Goal: Transaction & Acquisition: Purchase product/service

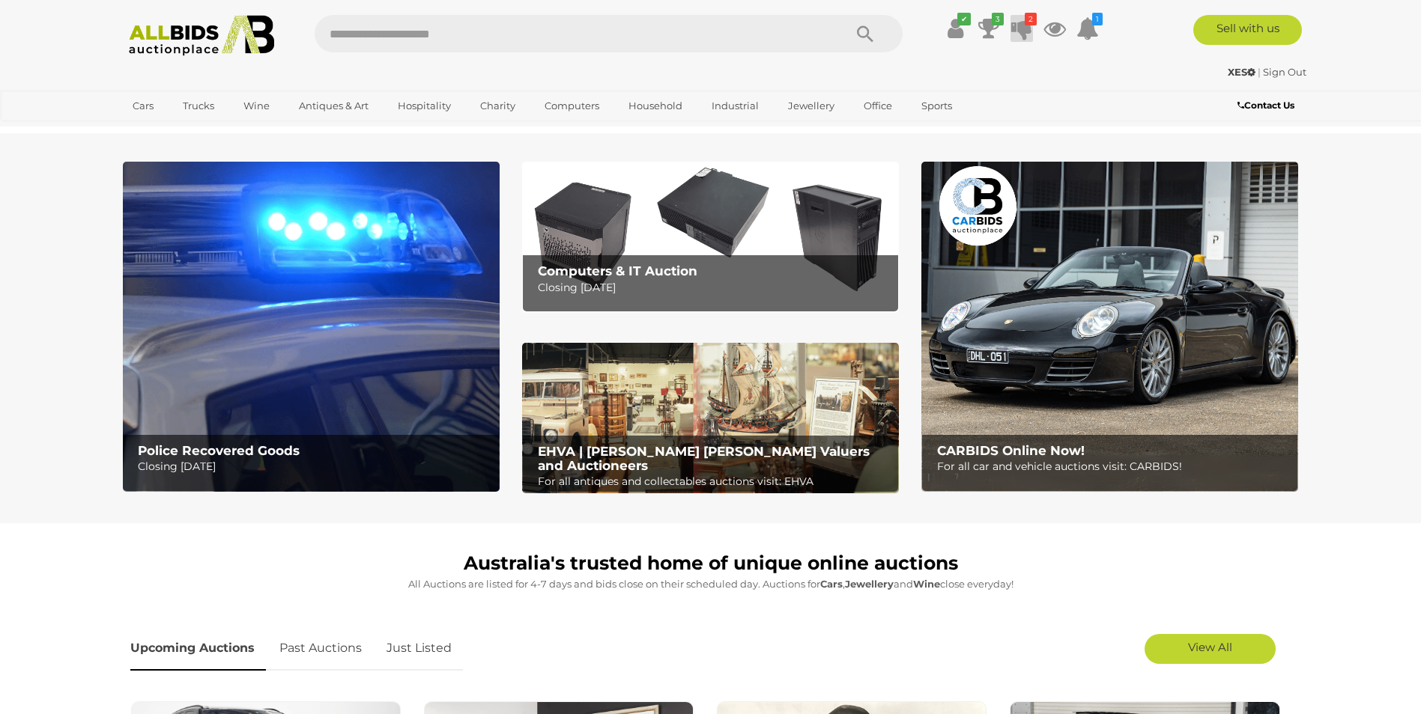
click at [1028, 31] on icon at bounding box center [1021, 28] width 21 height 27
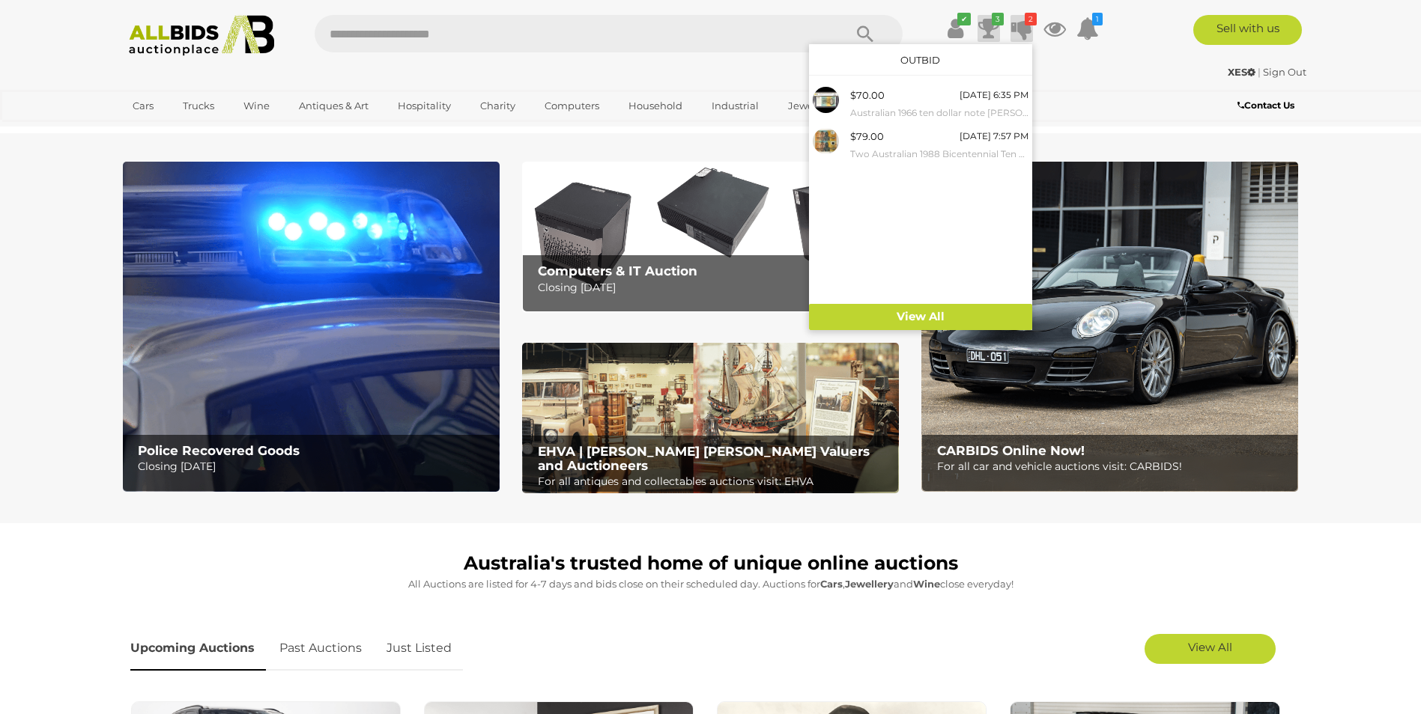
click at [989, 24] on icon at bounding box center [988, 28] width 21 height 27
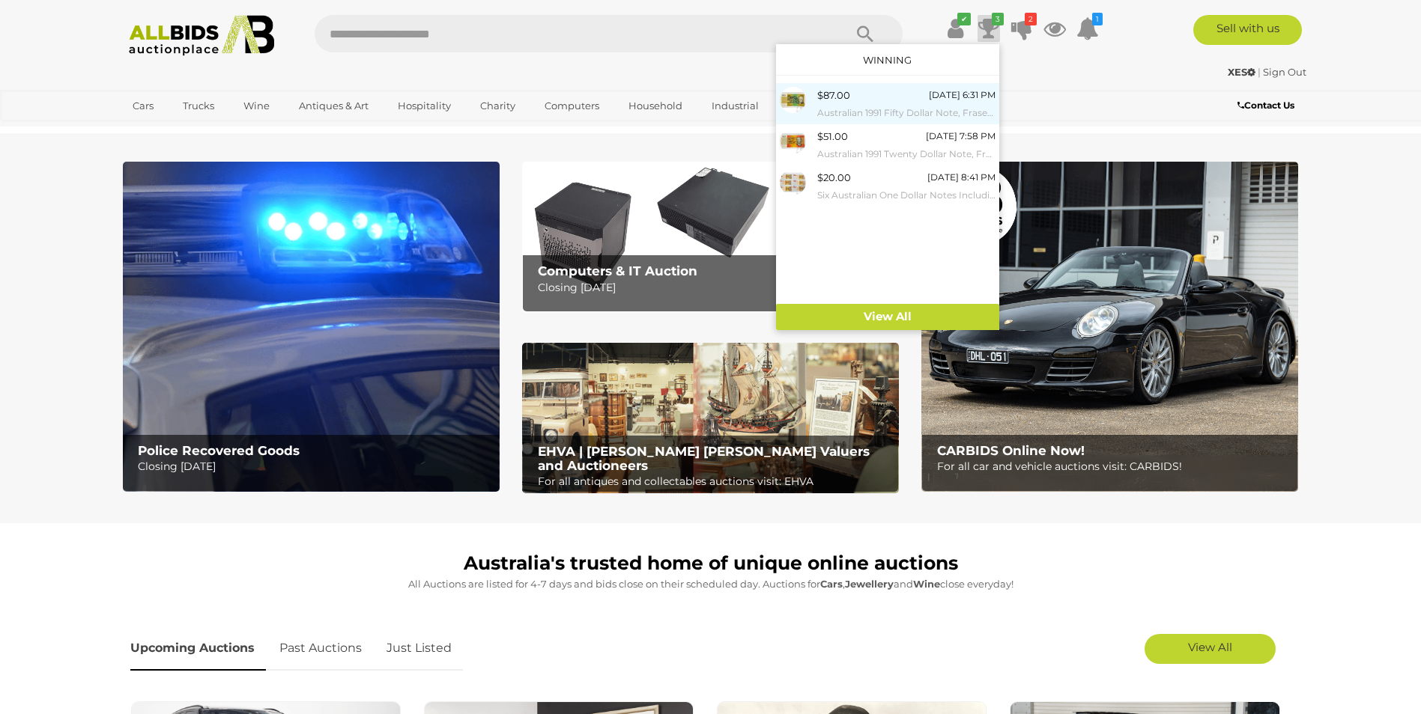
click at [857, 108] on small "Australian 1991 Fifty Dollar Note, Fraser/[PERSON_NAME] R513b WQE 605251" at bounding box center [906, 113] width 178 height 16
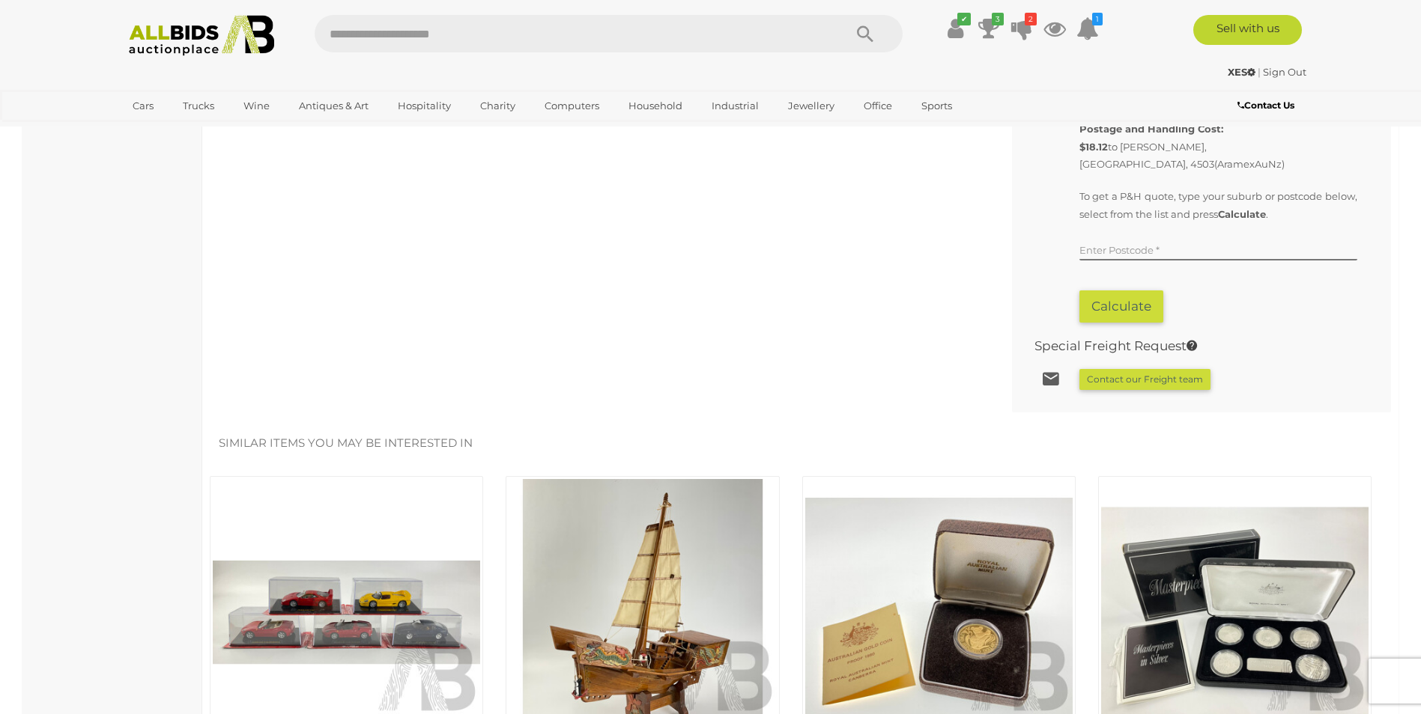
scroll to position [674, 0]
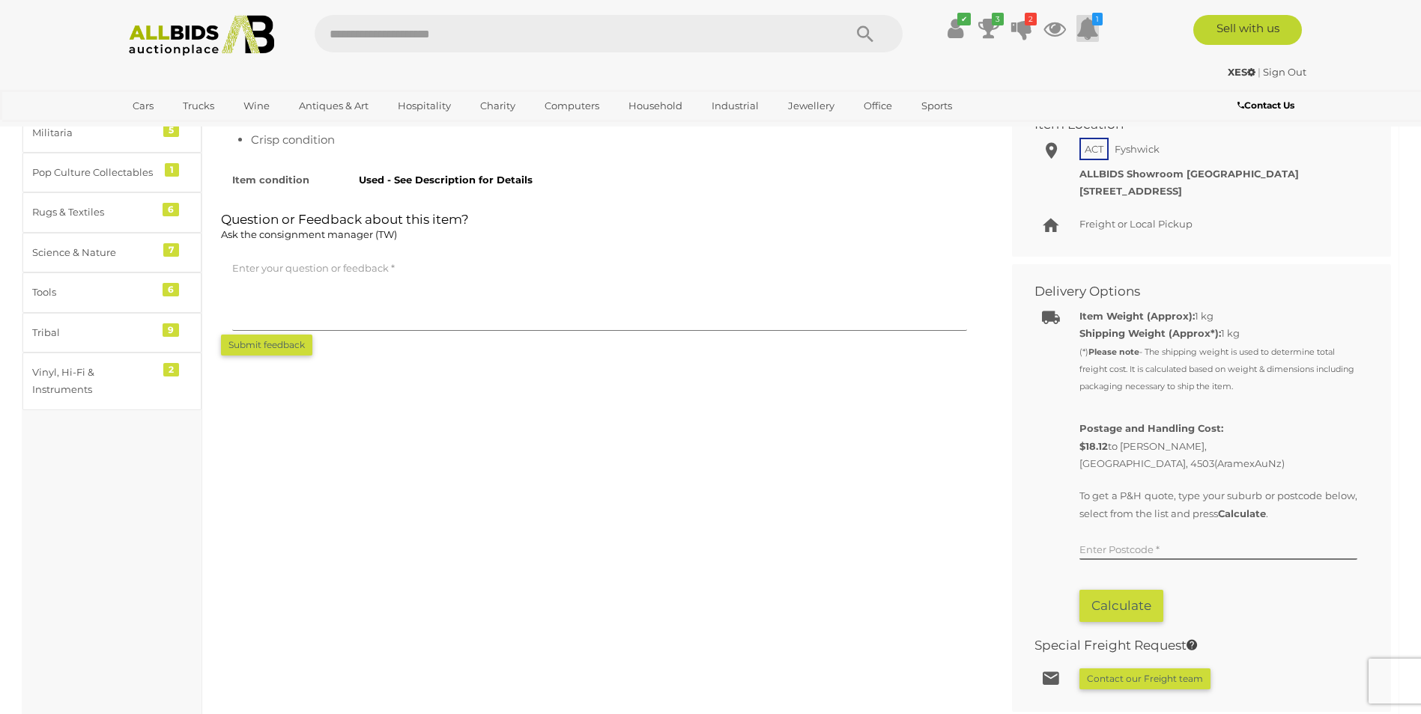
click at [1088, 30] on icon at bounding box center [1087, 28] width 22 height 27
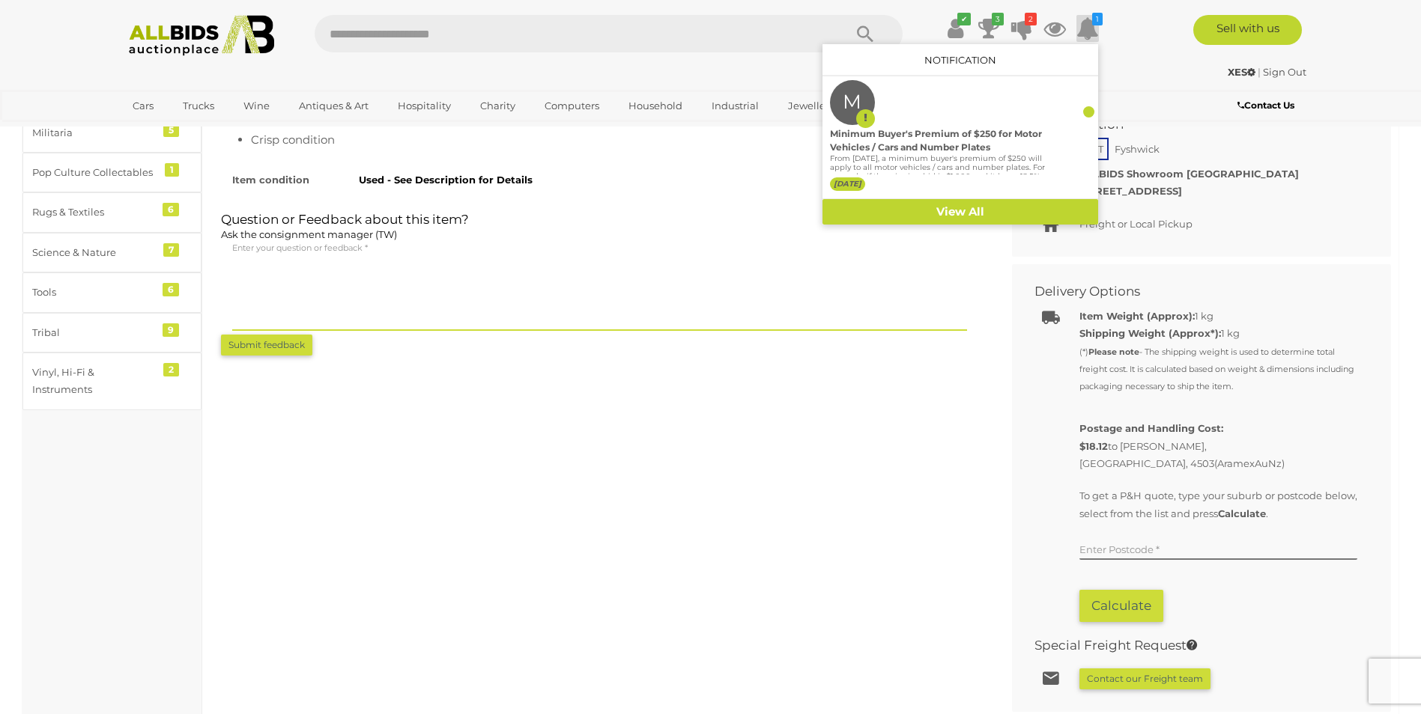
click at [735, 276] on textarea at bounding box center [599, 293] width 735 height 75
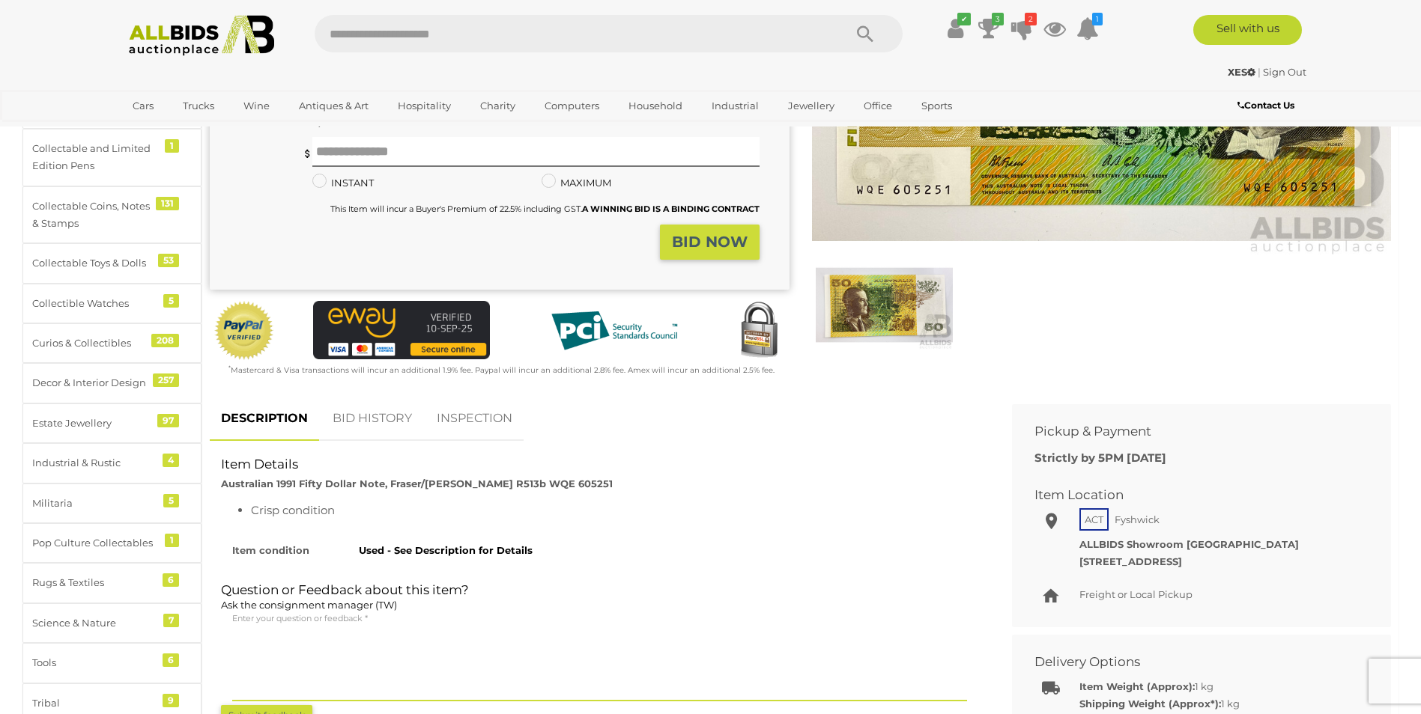
scroll to position [300, 0]
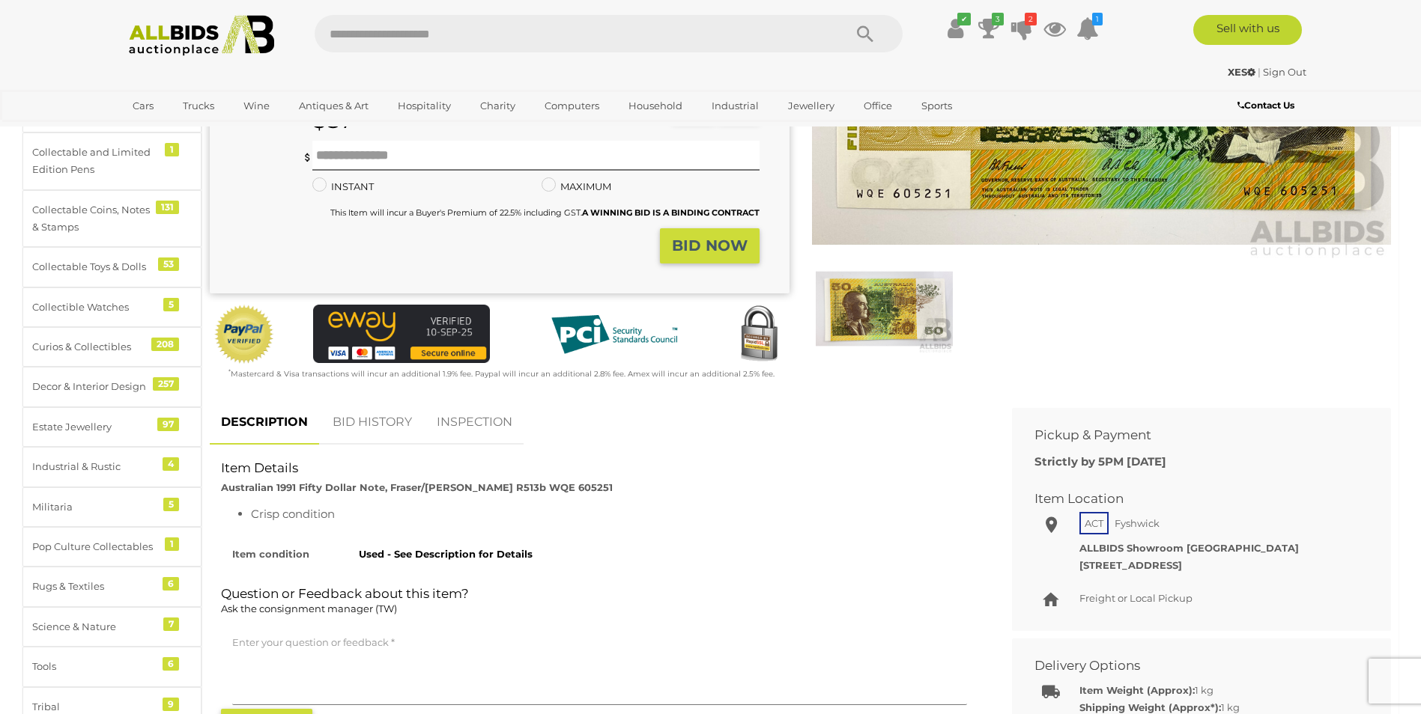
click at [391, 428] on link "BID HISTORY" at bounding box center [372, 423] width 102 height 44
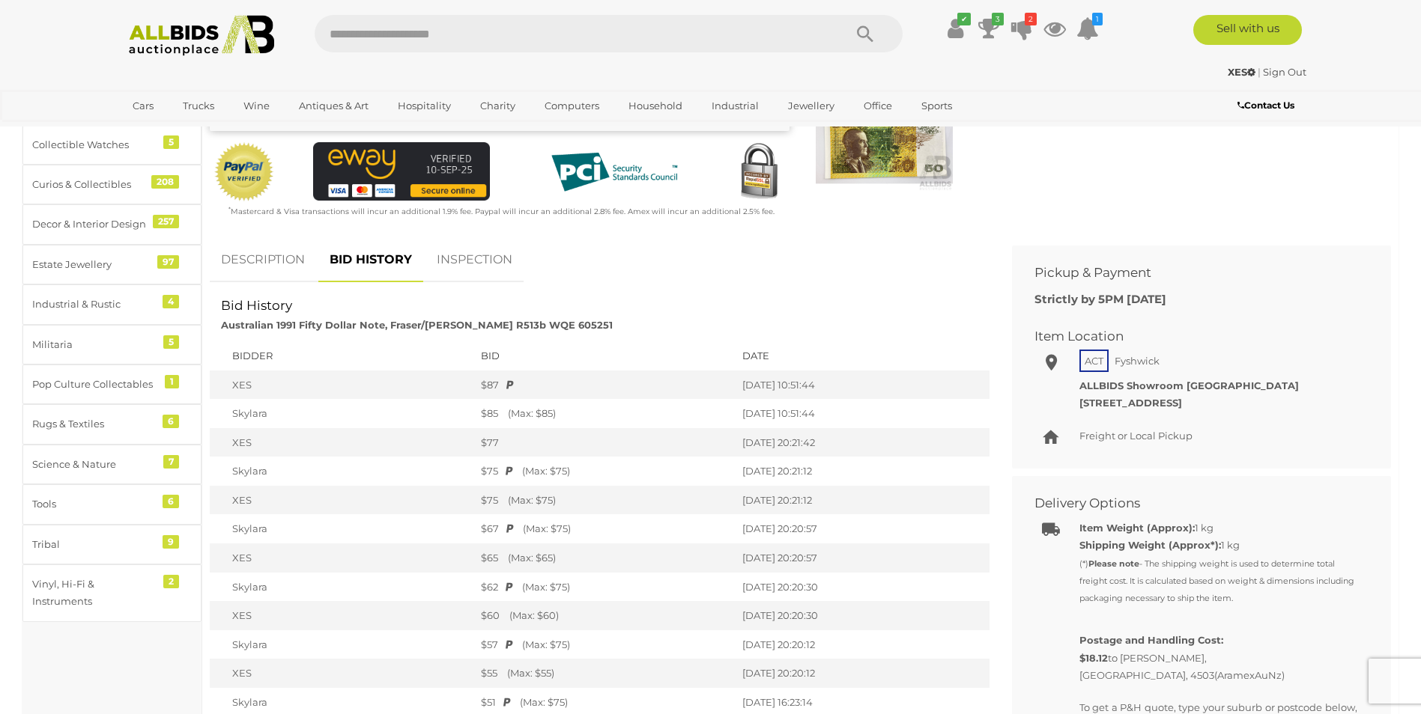
scroll to position [449, 0]
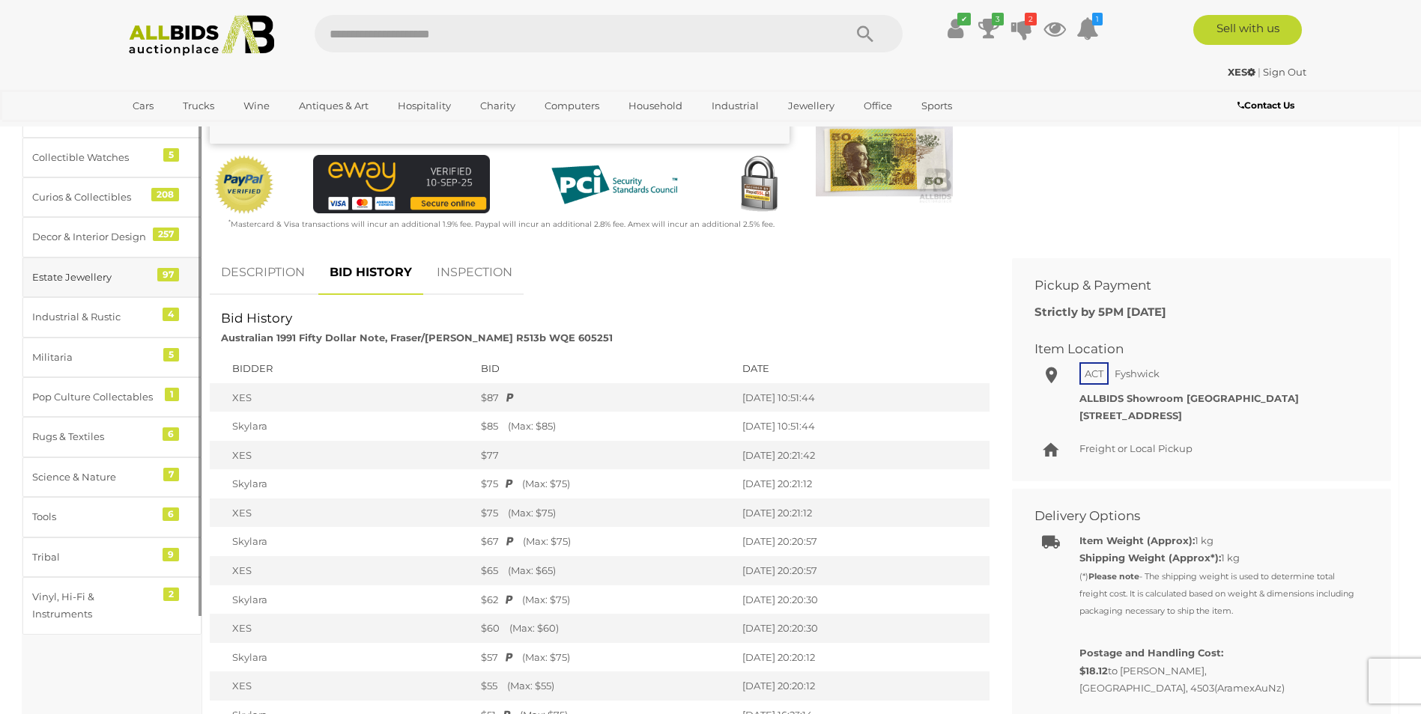
click at [138, 278] on div "Estate Jewellery" at bounding box center [94, 277] width 124 height 17
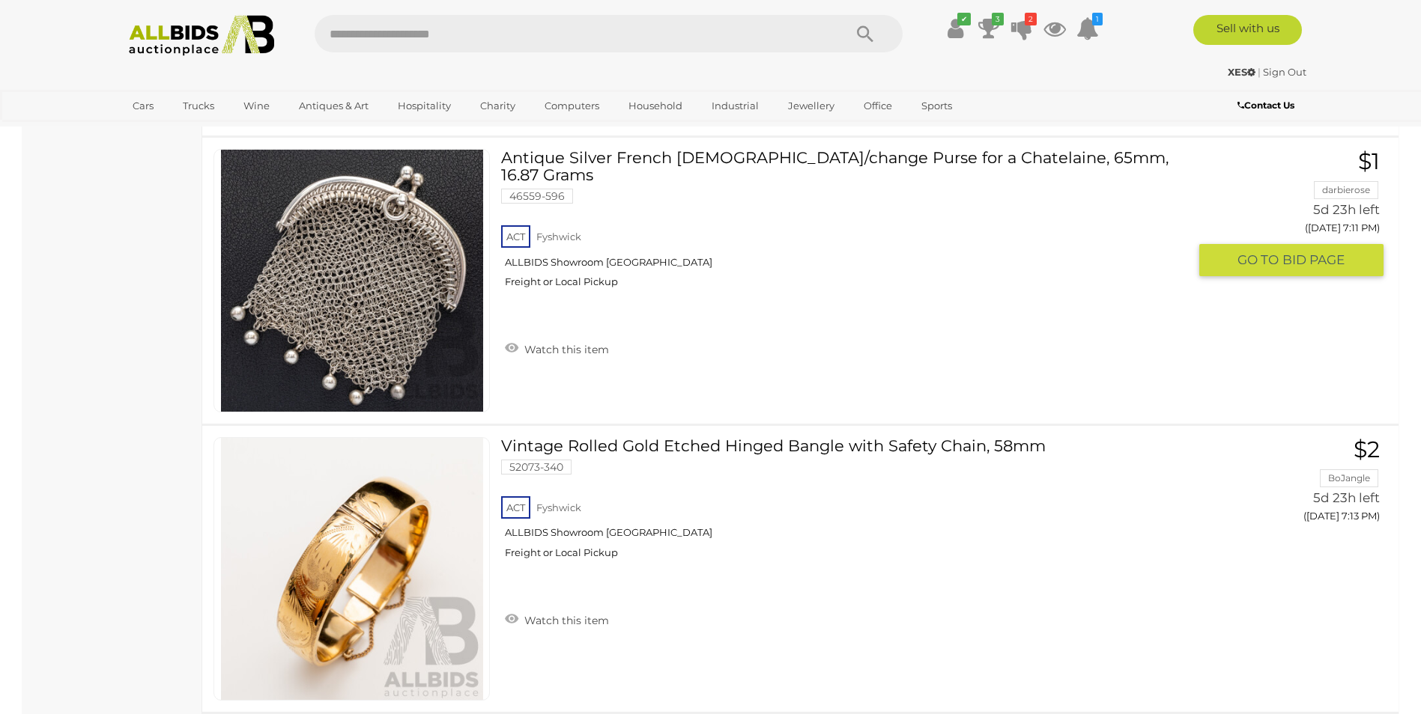
scroll to position [8837, 0]
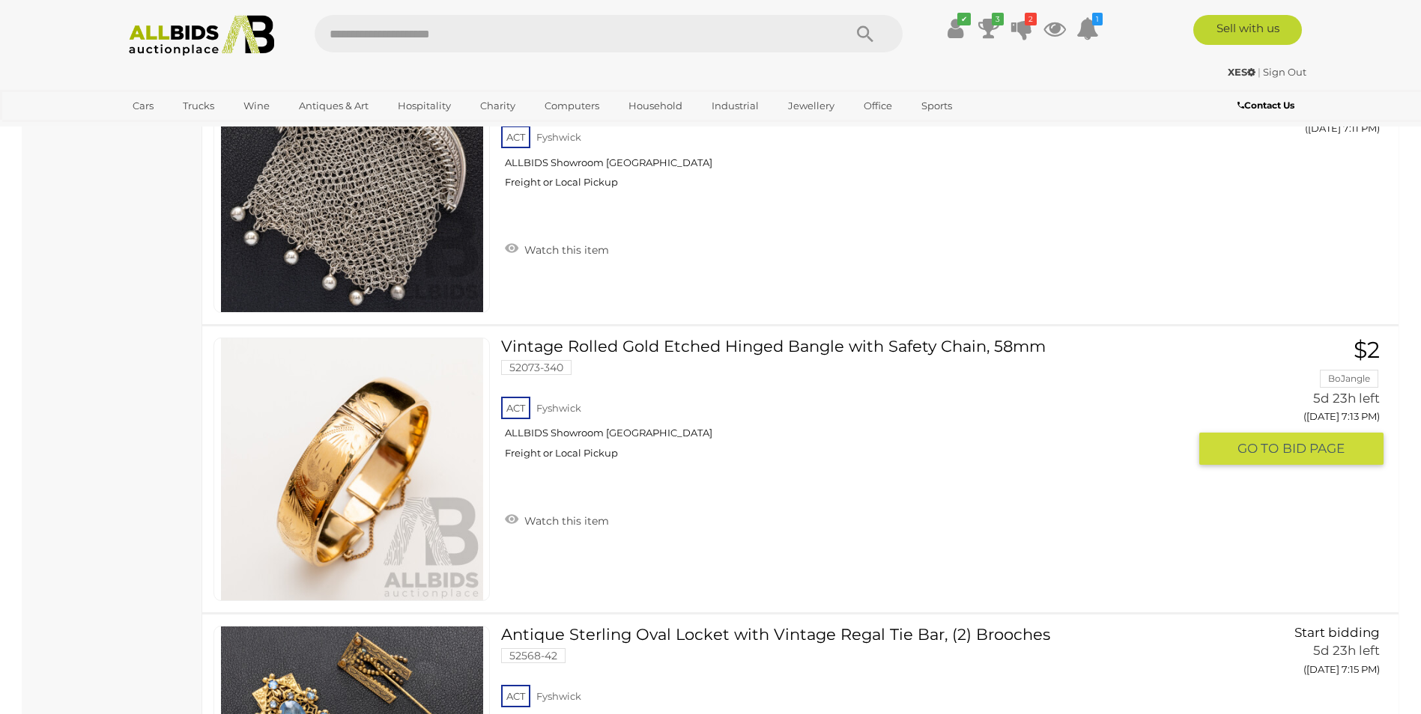
click at [736, 347] on link "Vintage Rolled Gold Etched Hinged Bangle with Safety Chain, 58mm 52073-340 ACT …" at bounding box center [850, 404] width 676 height 133
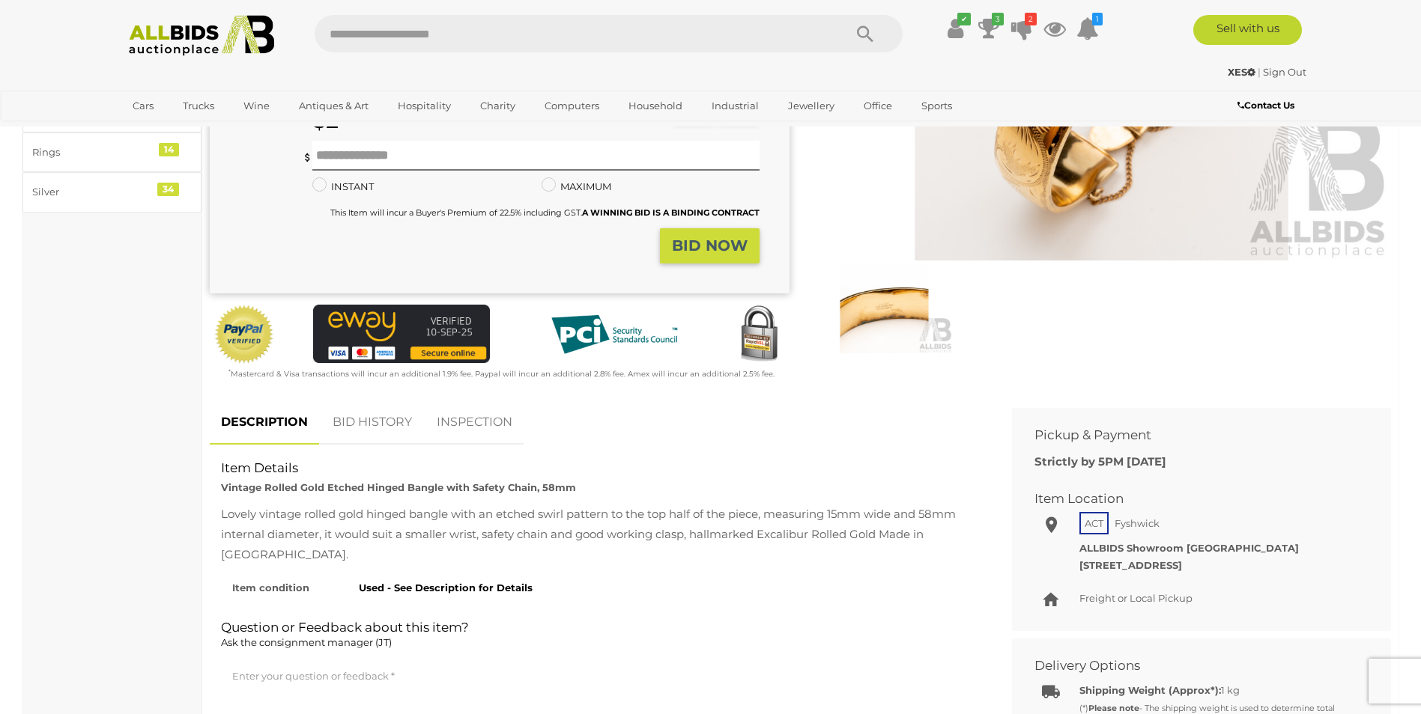
scroll to position [374, 0]
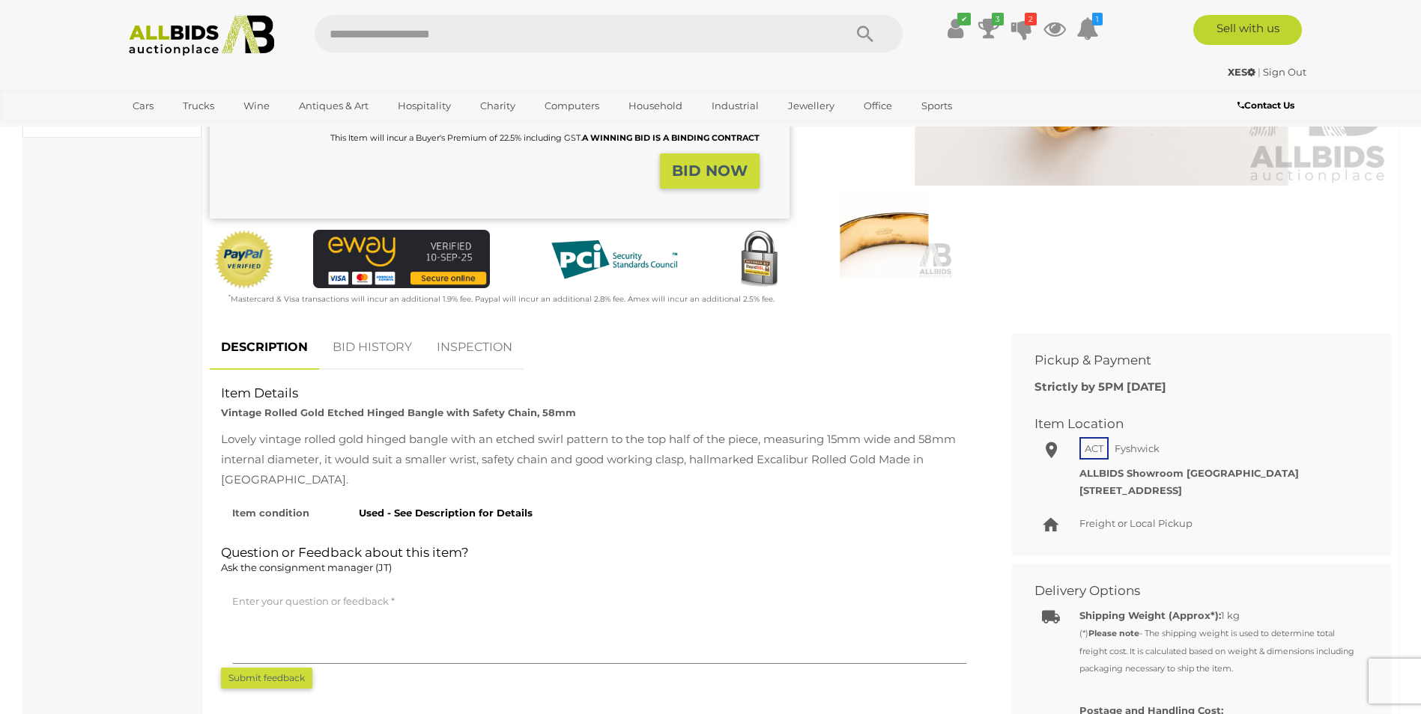
click at [358, 351] on link "BID HISTORY" at bounding box center [372, 348] width 102 height 44
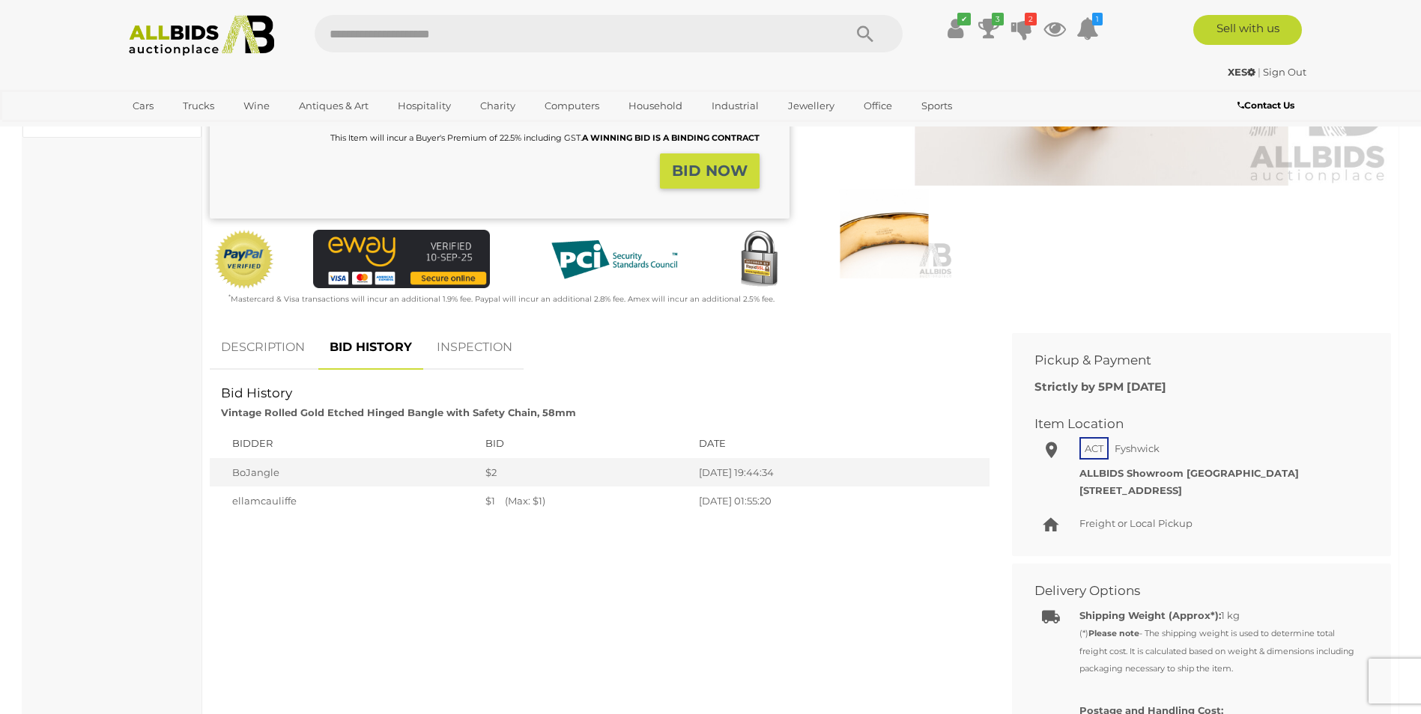
click at [383, 356] on link "BID HISTORY" at bounding box center [370, 348] width 105 height 44
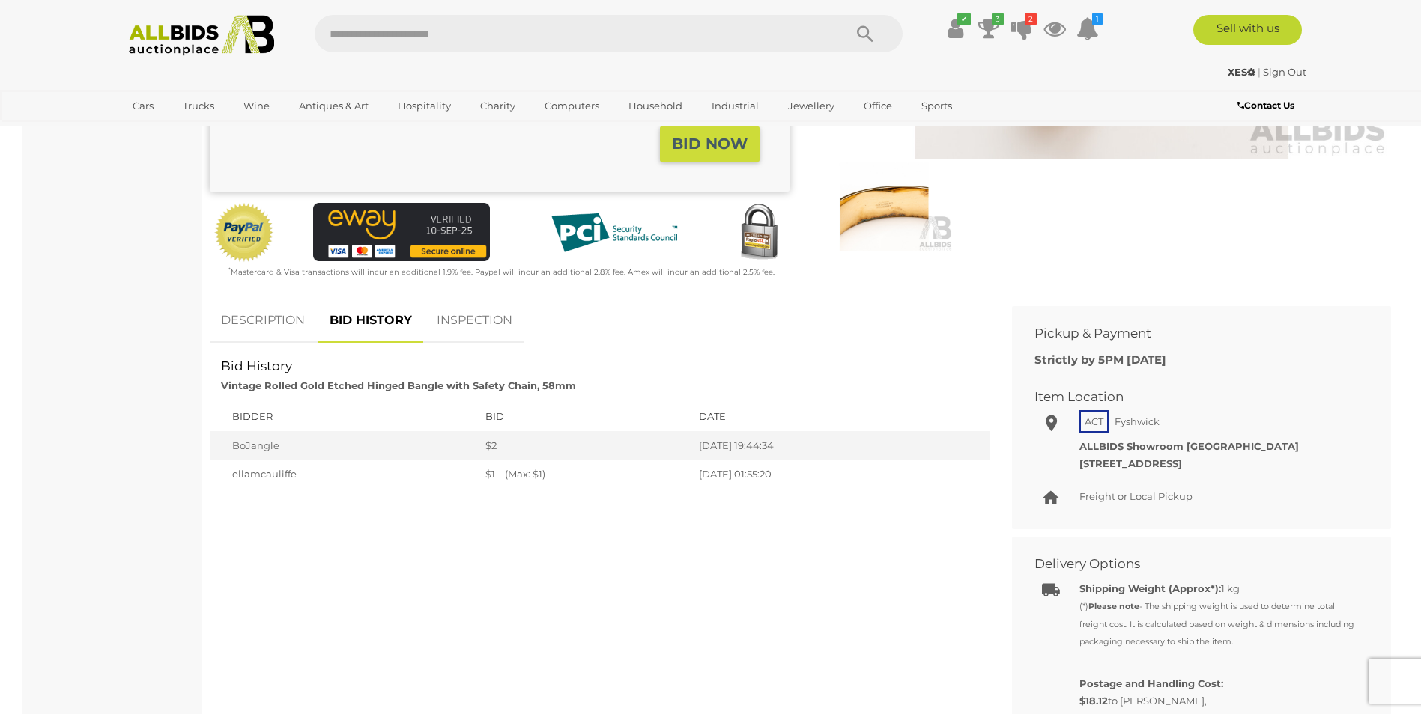
scroll to position [225, 0]
